Goal: Find specific page/section: Find specific page/section

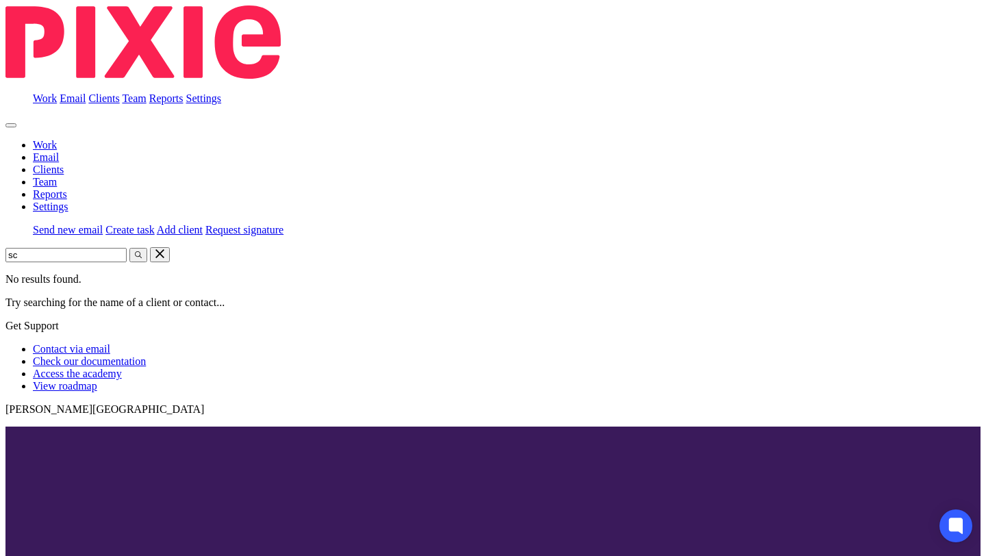
type input "s"
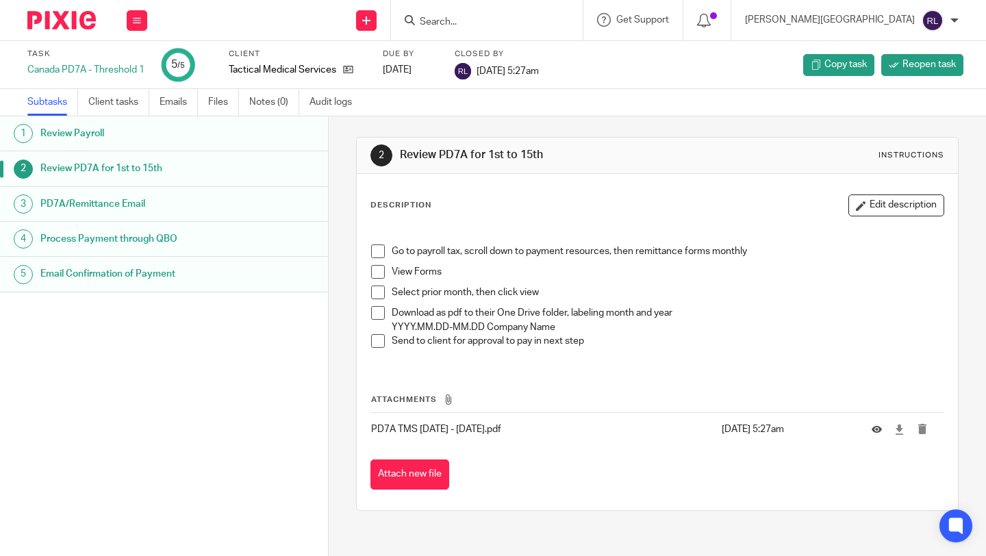
type input "g"
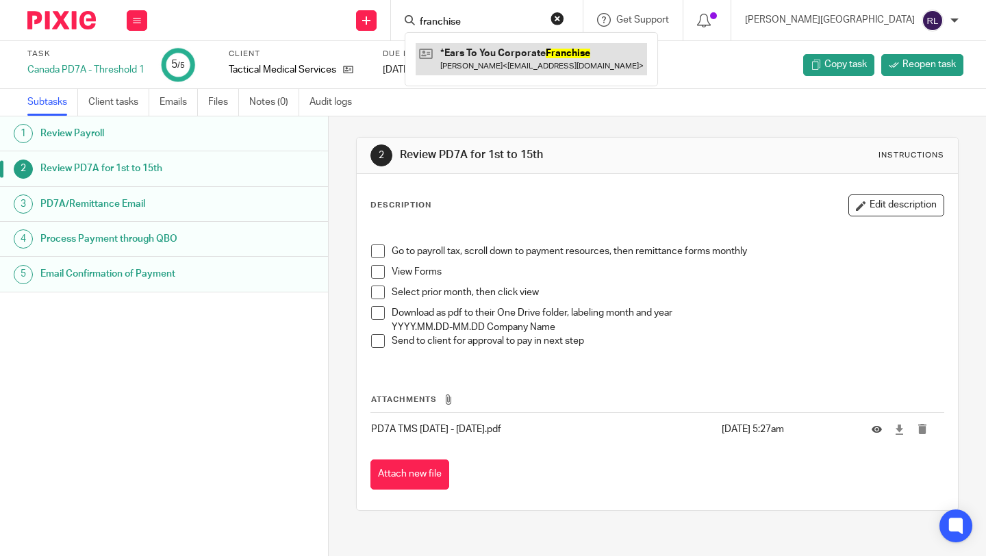
type input "franchise"
click at [607, 59] on link at bounding box center [531, 58] width 231 height 31
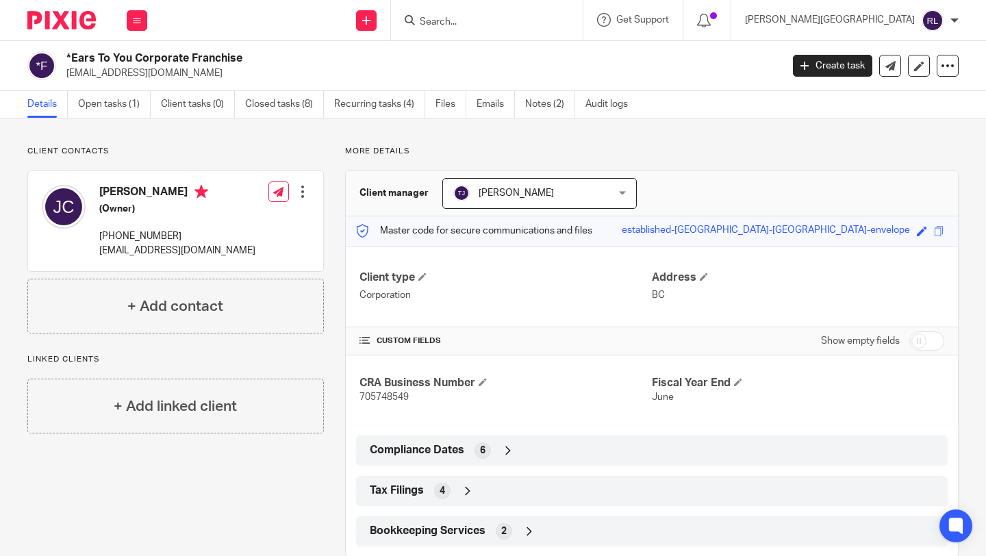
click at [542, 25] on input "Search" at bounding box center [479, 22] width 123 height 12
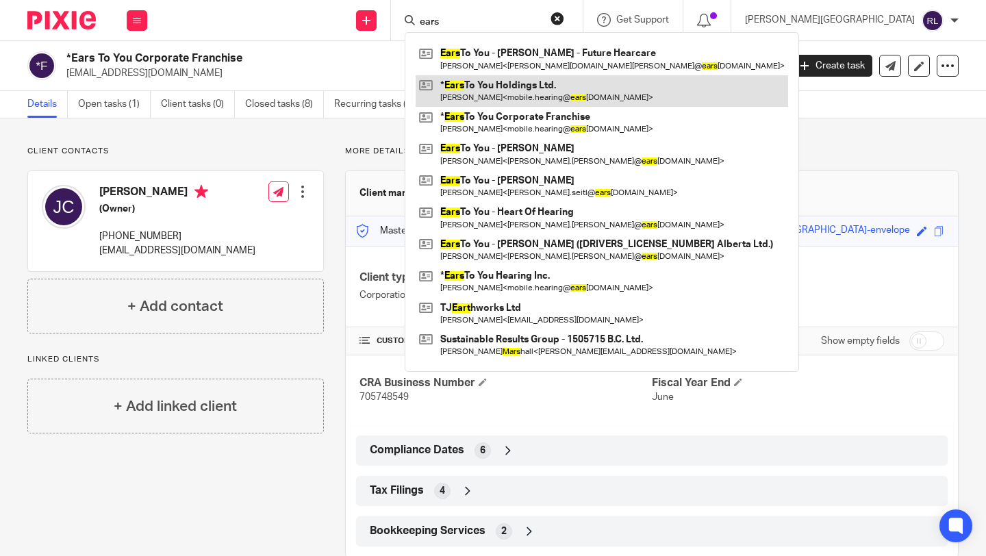
type input "ears"
click at [596, 90] on link at bounding box center [602, 90] width 373 height 31
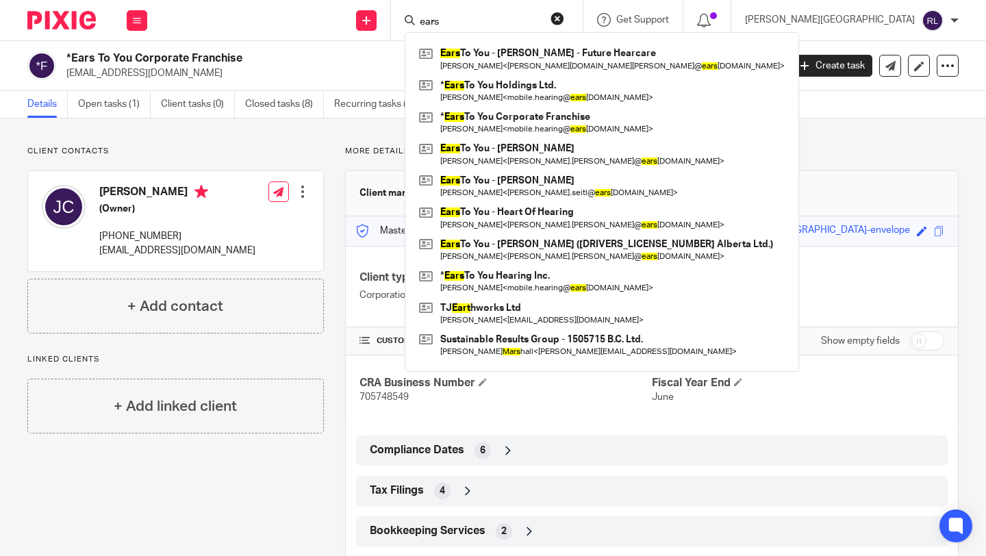
click at [542, 23] on input "ears" at bounding box center [479, 22] width 123 height 12
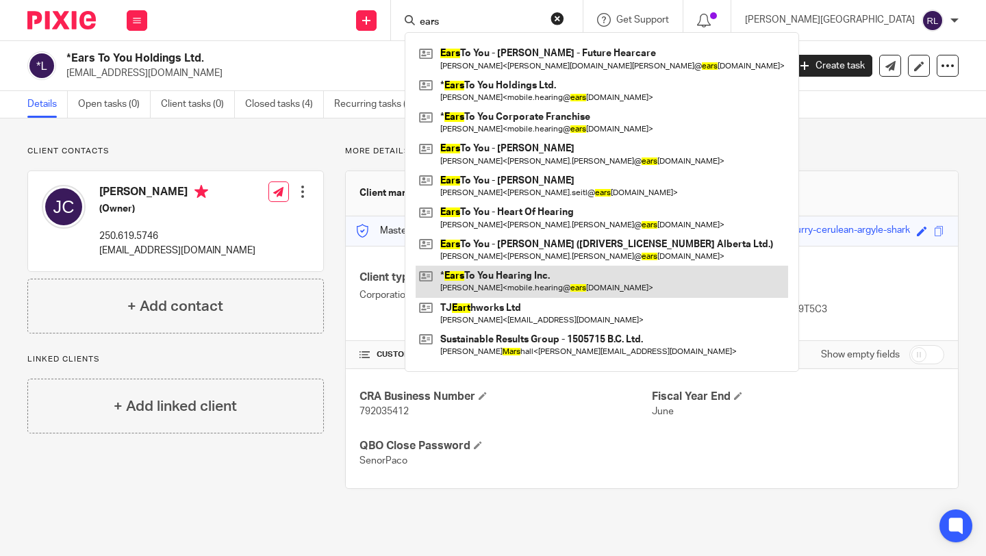
type input "ears"
click at [592, 286] on link at bounding box center [602, 281] width 373 height 31
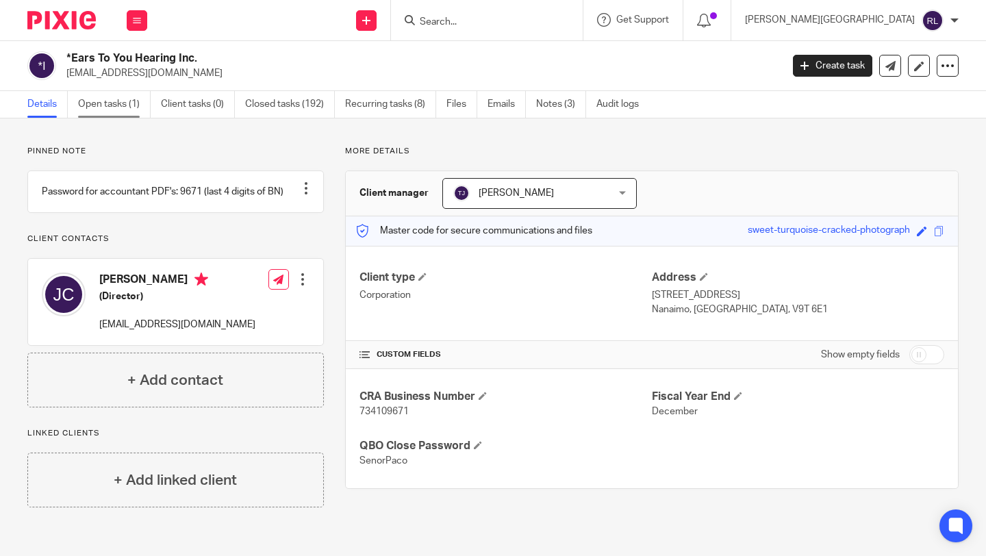
click at [139, 99] on link "Open tasks (1)" at bounding box center [114, 104] width 73 height 27
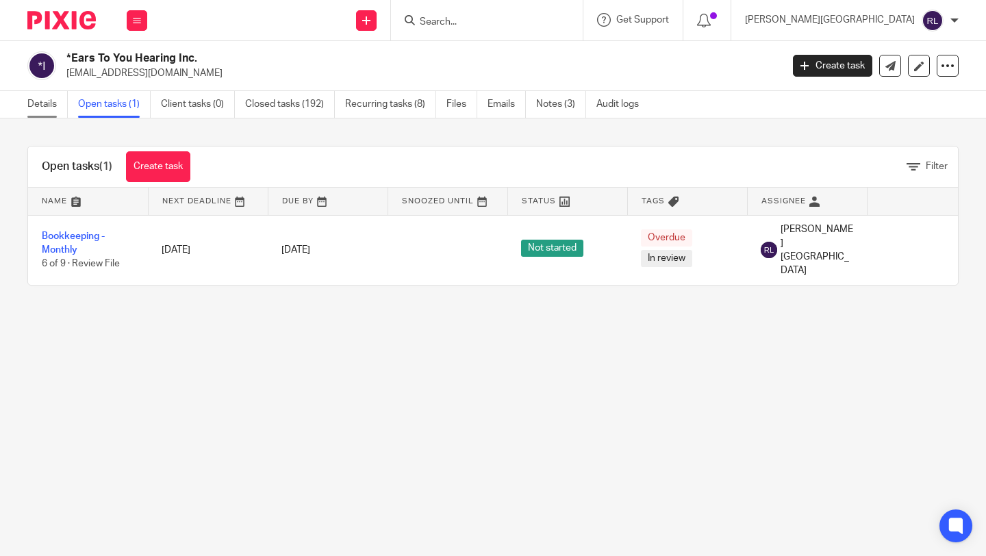
click at [47, 108] on link "Details" at bounding box center [47, 104] width 40 height 27
